Goal: Answer question/provide support

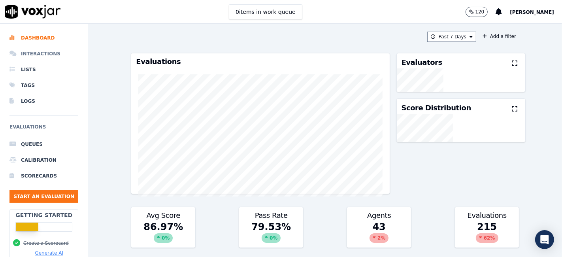
click at [34, 51] on li "Interactions" at bounding box center [43, 54] width 69 height 16
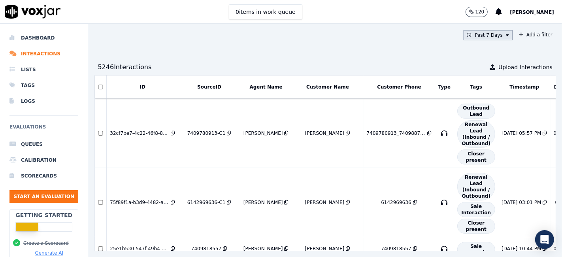
click at [476, 35] on button "Past 7 Days" at bounding box center [488, 35] width 49 height 10
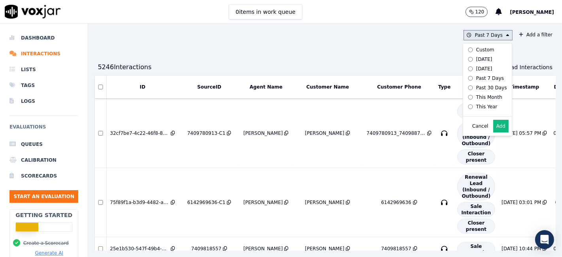
click at [477, 106] on div "This Year" at bounding box center [487, 107] width 21 height 6
click at [494, 133] on button "Add" at bounding box center [501, 126] width 15 height 13
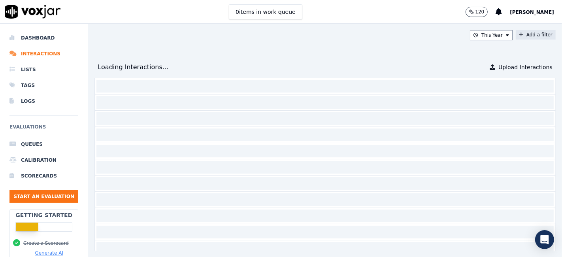
click at [520, 34] on button "Add a filter" at bounding box center [536, 34] width 40 height 9
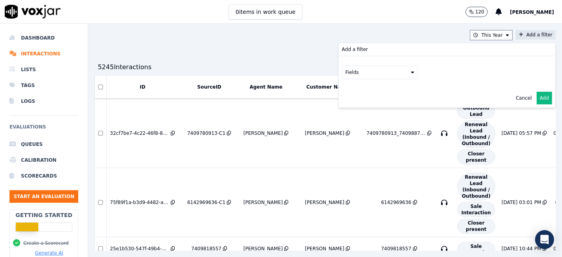
click at [354, 75] on button "Fields" at bounding box center [380, 72] width 76 height 13
click at [359, 110] on label "source" at bounding box center [380, 114] width 72 height 9
click at [348, 69] on button "source" at bounding box center [380, 72] width 76 height 13
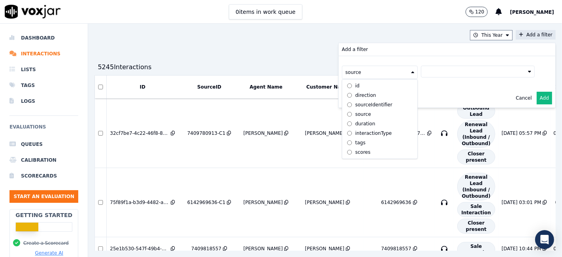
click at [359, 107] on div "sourceIdentifier" at bounding box center [374, 105] width 37 height 6
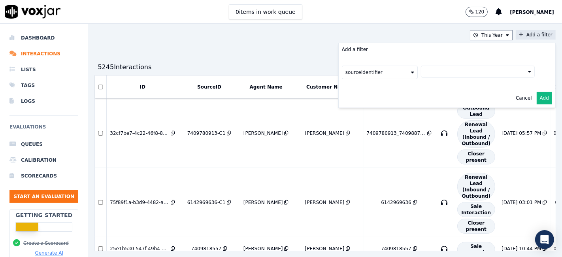
click at [432, 73] on button at bounding box center [478, 72] width 114 height 12
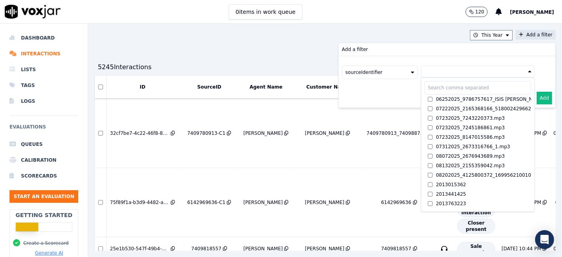
click at [436, 91] on input "text" at bounding box center [478, 87] width 107 height 13
paste input "9789444461"
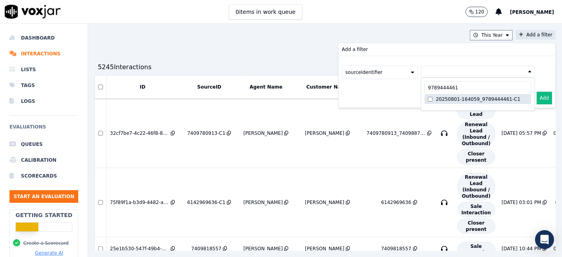
type input "9789444461"
click at [443, 98] on div "20250801-164059_9789444461-C1" at bounding box center [478, 99] width 85 height 6
click at [537, 95] on button "Add" at bounding box center [544, 98] width 15 height 13
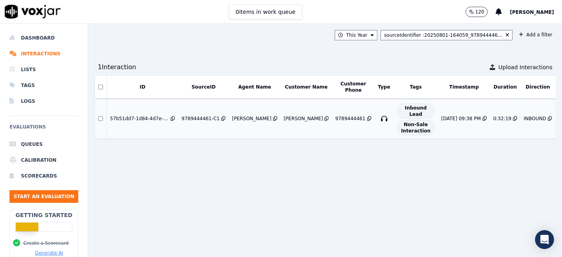
click at [441, 120] on div "[DATE] 09:38 PM" at bounding box center [461, 118] width 40 height 6
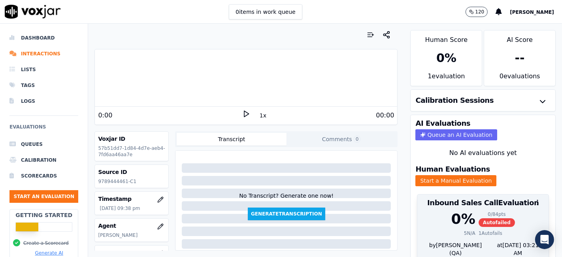
scroll to position [25, 0]
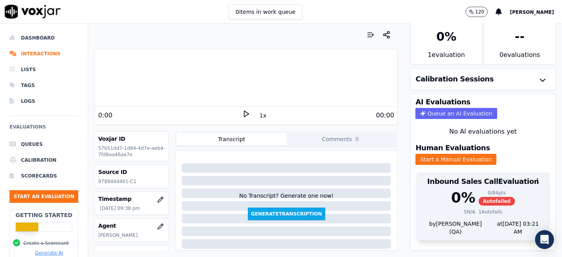
click at [479, 209] on div "1 Autofails" at bounding box center [491, 212] width 24 height 6
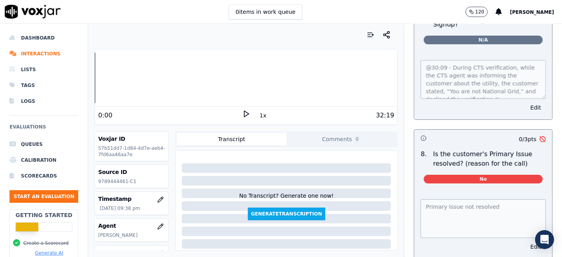
scroll to position [2448, 0]
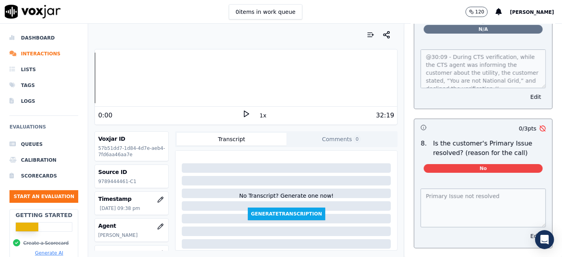
click at [526, 231] on button "Edit" at bounding box center [536, 236] width 20 height 11
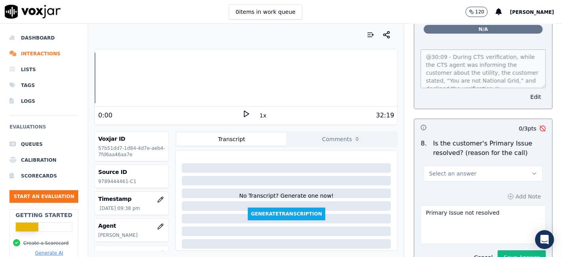
click at [462, 166] on button "Select an answer" at bounding box center [483, 174] width 119 height 16
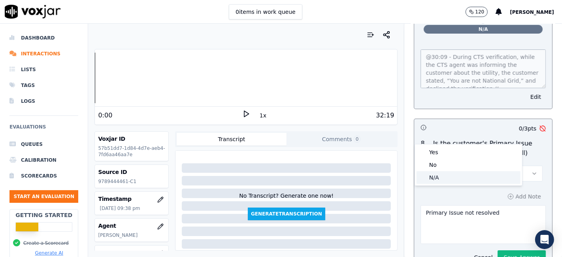
click at [447, 180] on div "N/A" at bounding box center [469, 177] width 104 height 13
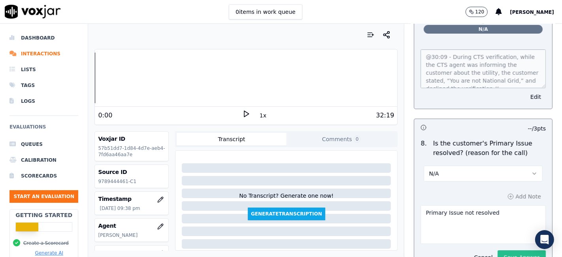
click at [498, 250] on button "Save Answer" at bounding box center [522, 257] width 48 height 14
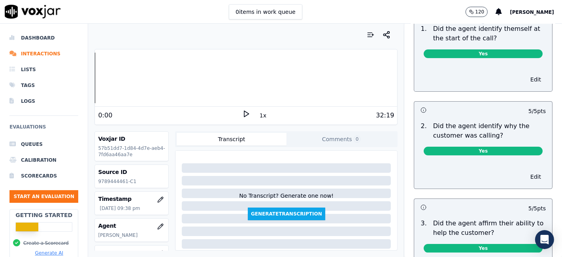
scroll to position [0, 0]
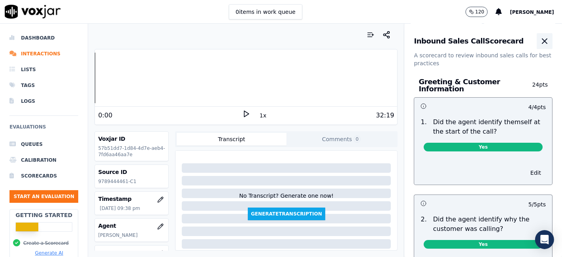
click at [540, 43] on icon "button" at bounding box center [544, 40] width 9 height 9
